Goal: Communication & Community: Ask a question

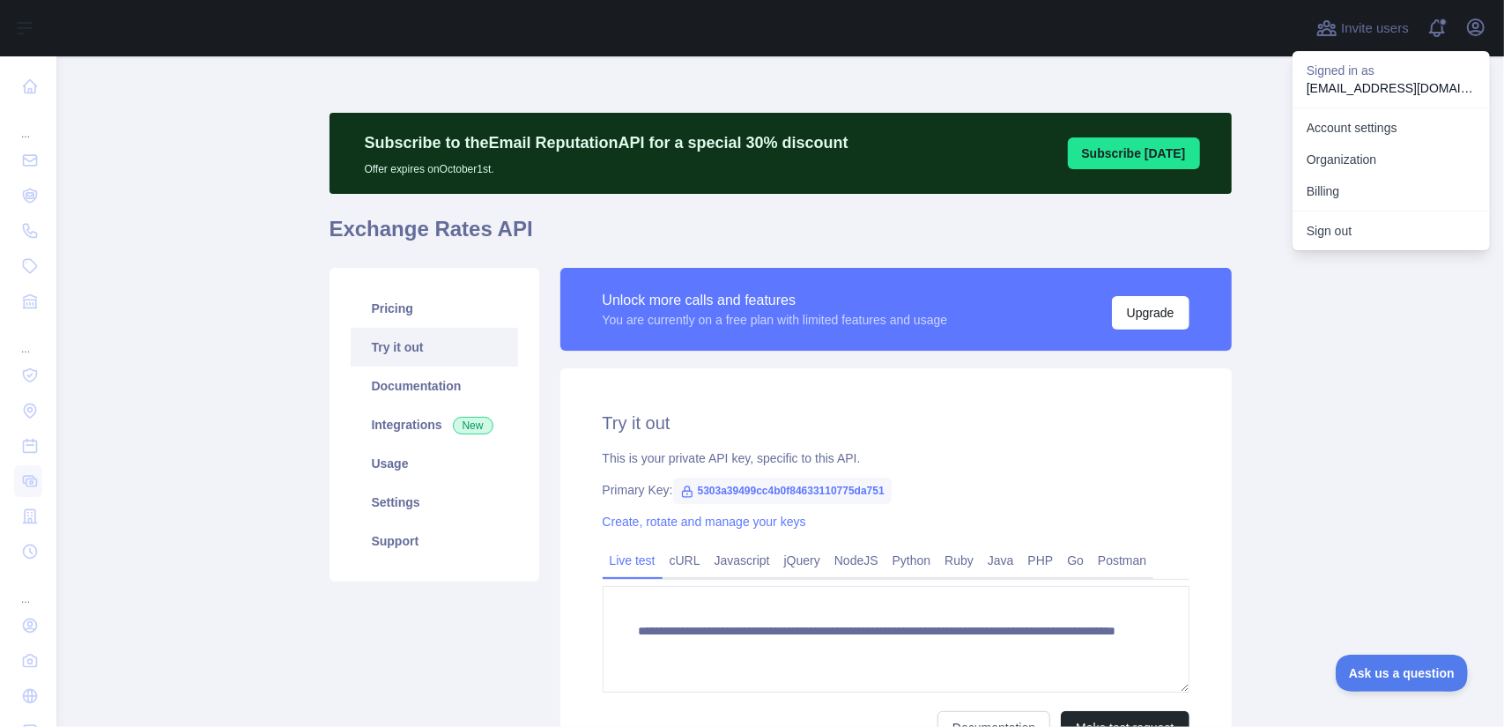
scroll to position [48, 0]
click at [1352, 435] on main "**********" at bounding box center [780, 391] width 1448 height 670
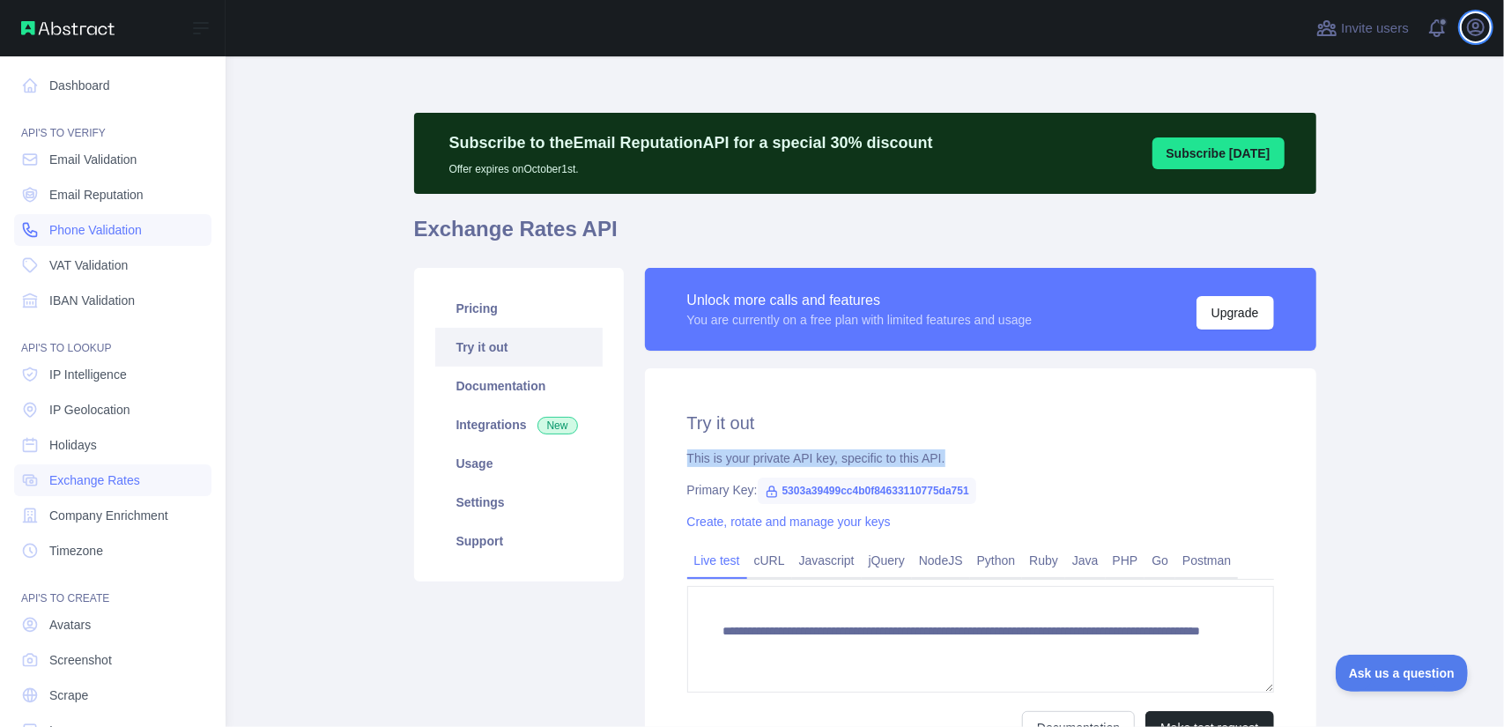
scroll to position [0, 0]
click at [125, 83] on link "Dashboard" at bounding box center [112, 86] width 197 height 32
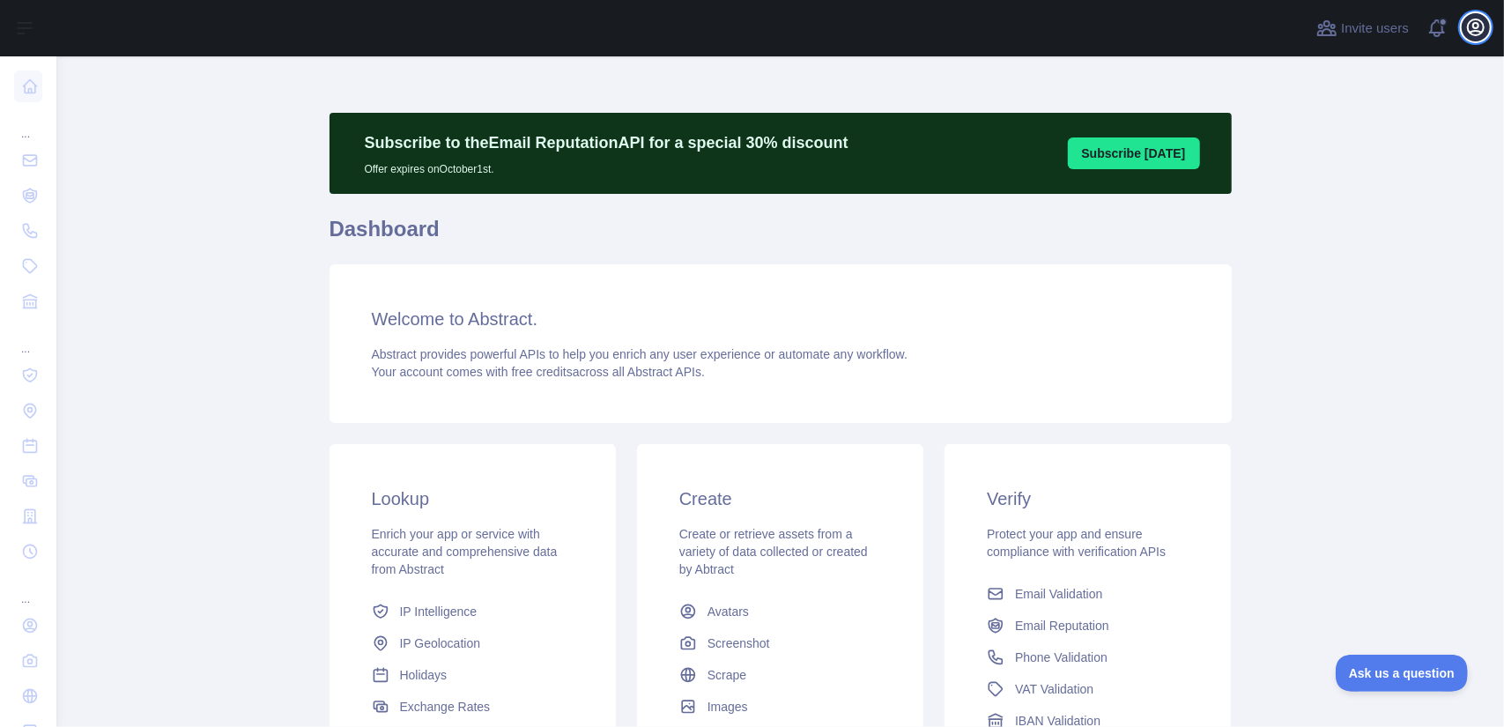
click at [1480, 25] on icon "button" at bounding box center [1475, 27] width 21 height 21
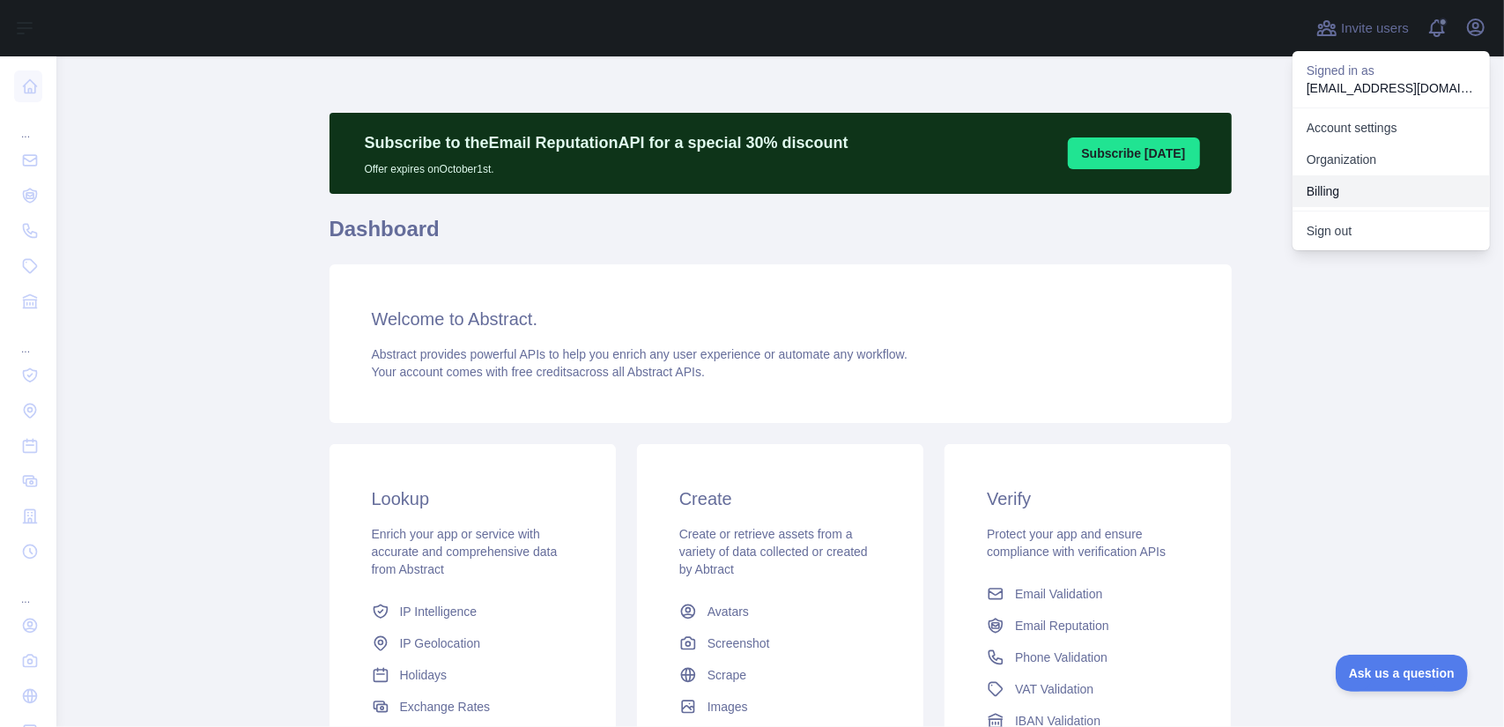
click at [1309, 191] on button "Billing" at bounding box center [1391, 191] width 197 height 32
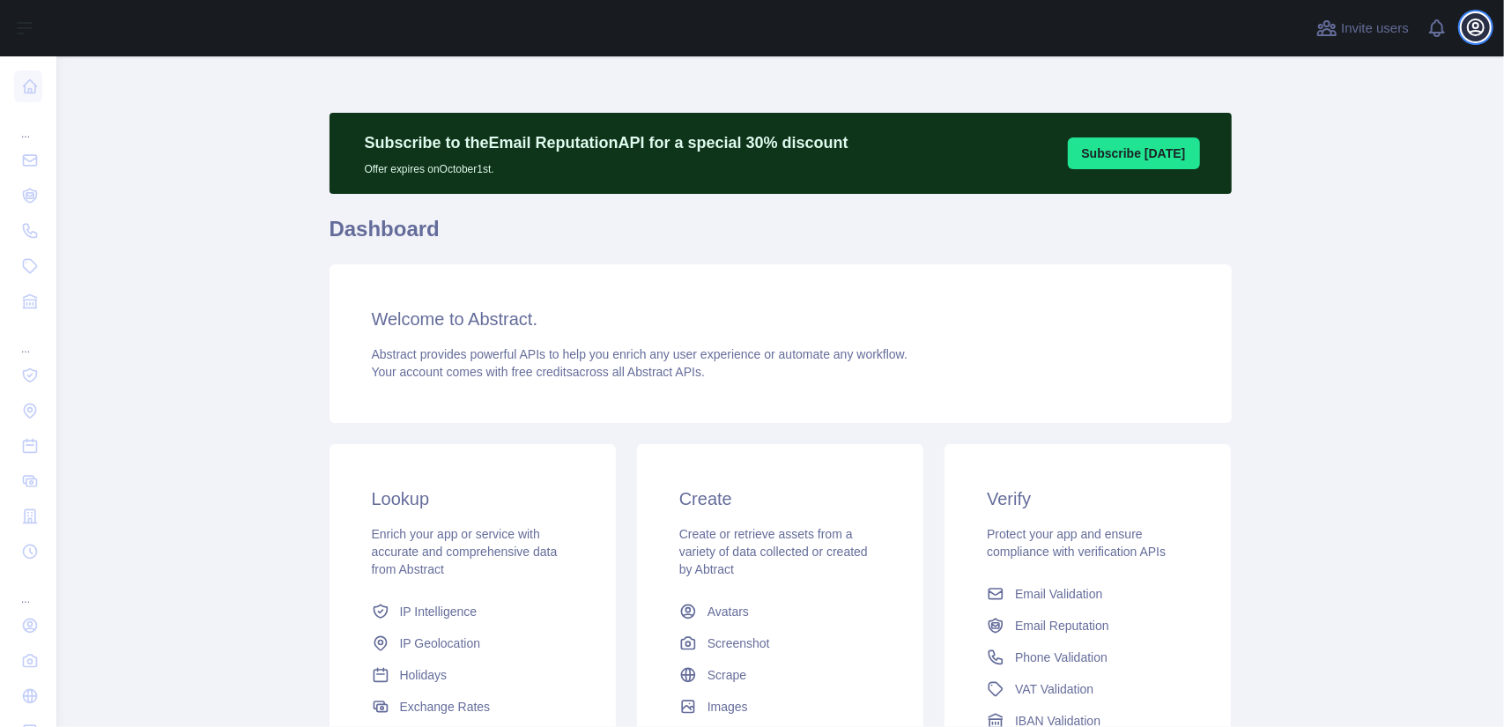
click at [1471, 23] on icon "button" at bounding box center [1475, 27] width 21 height 21
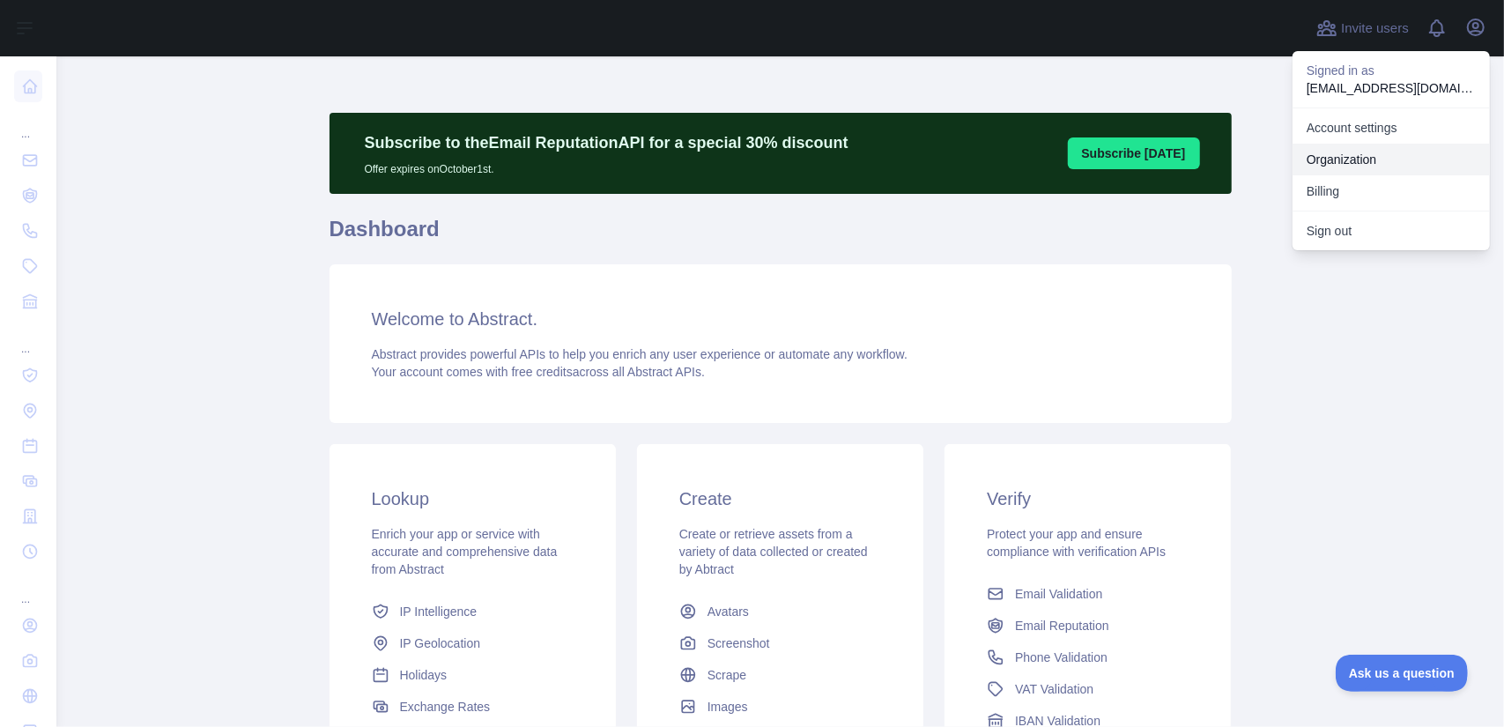
click at [1369, 163] on link "Organization" at bounding box center [1391, 160] width 197 height 32
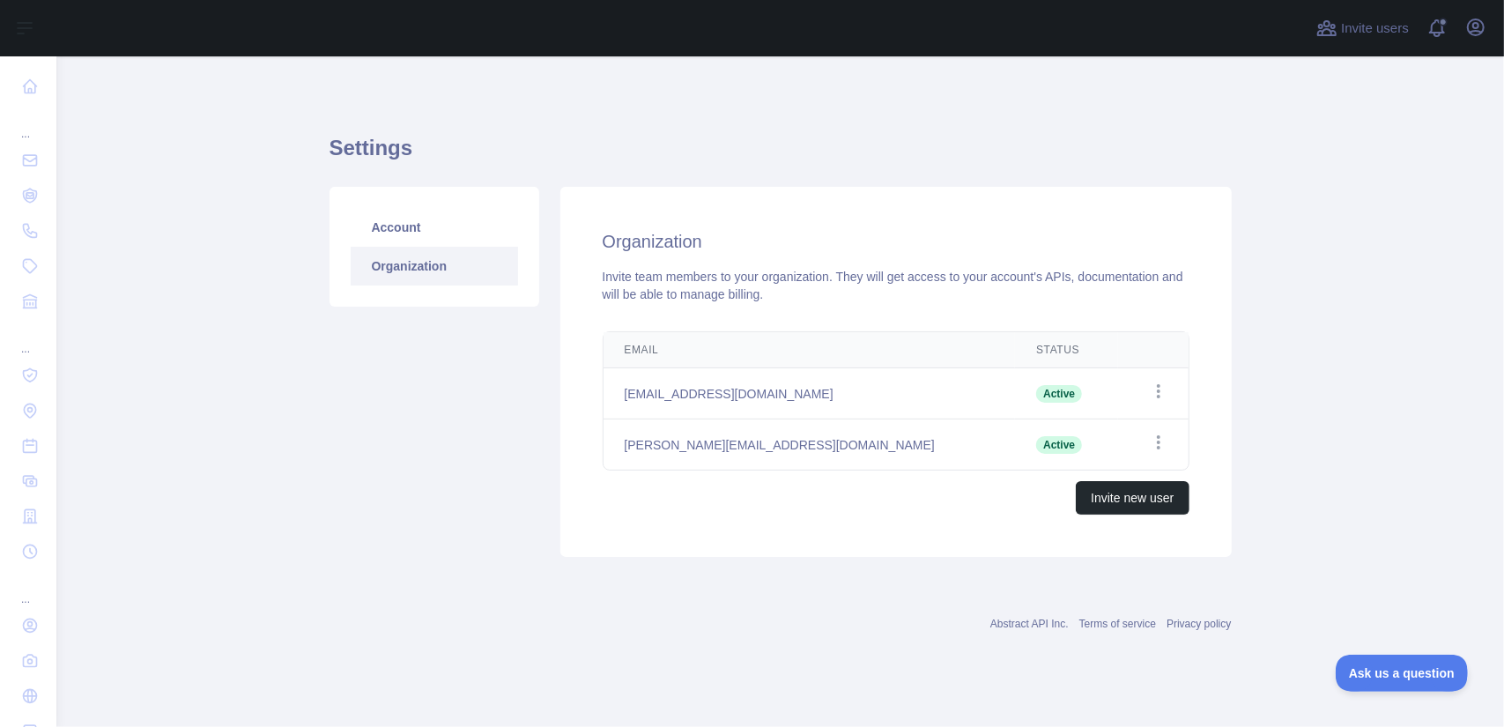
click at [412, 266] on link "Organization" at bounding box center [434, 266] width 167 height 39
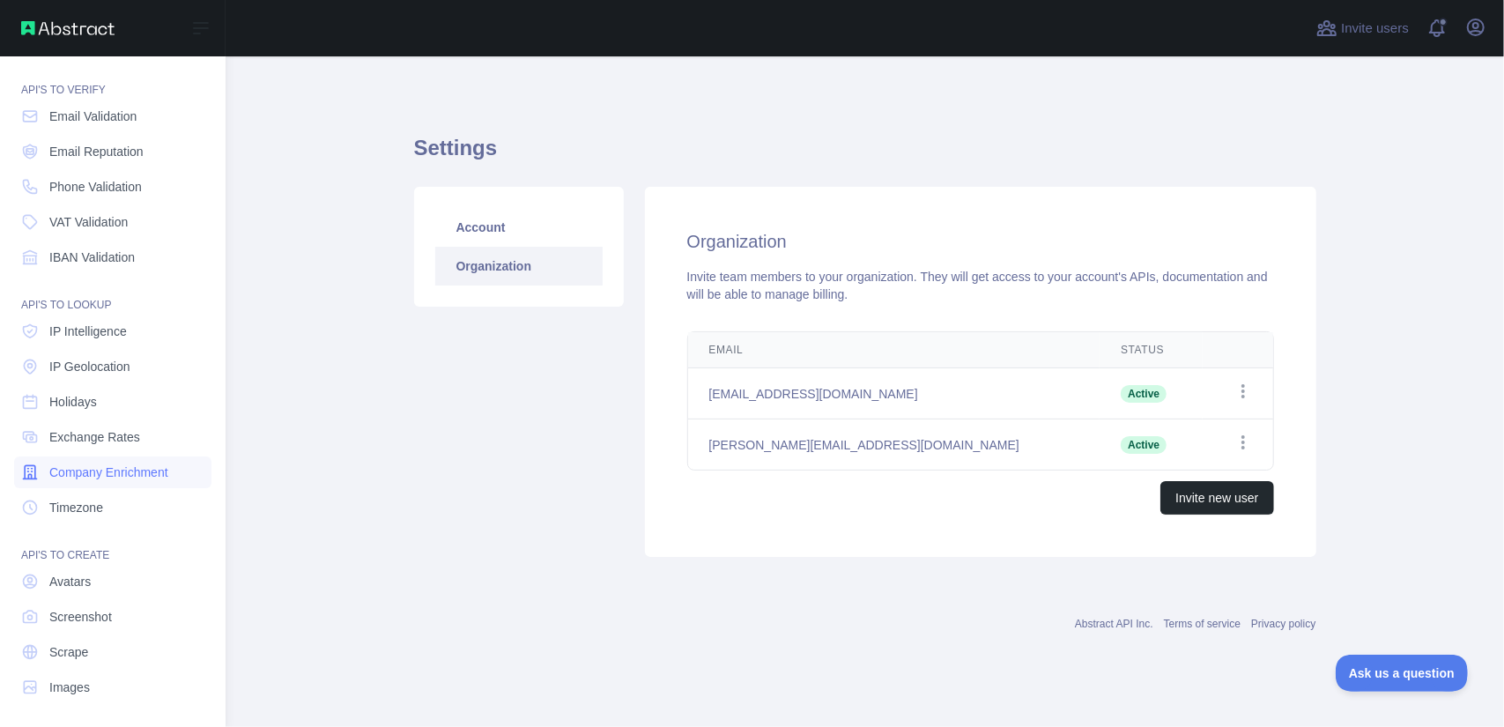
scroll to position [48, 0]
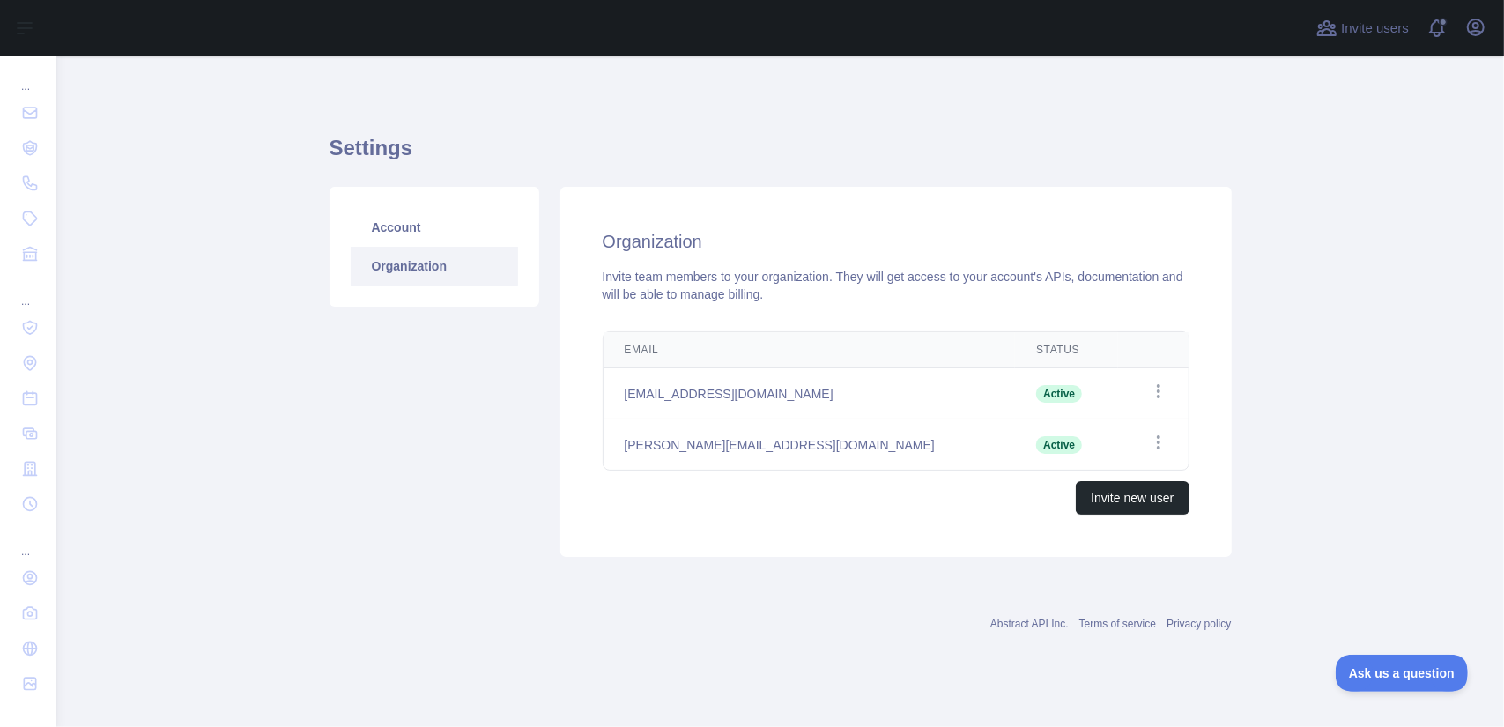
click at [1503, 30] on div "Invite users View notifications Open user menu" at bounding box center [780, 28] width 1448 height 56
click at [1481, 46] on div "Invite users View notifications Open user menu" at bounding box center [1401, 28] width 177 height 56
click at [1478, 41] on div "Open user menu" at bounding box center [1476, 28] width 28 height 31
click at [1495, 15] on div "Invite users View notifications Open user menu" at bounding box center [780, 28] width 1448 height 56
click at [1482, 33] on icon "button" at bounding box center [1476, 27] width 16 height 16
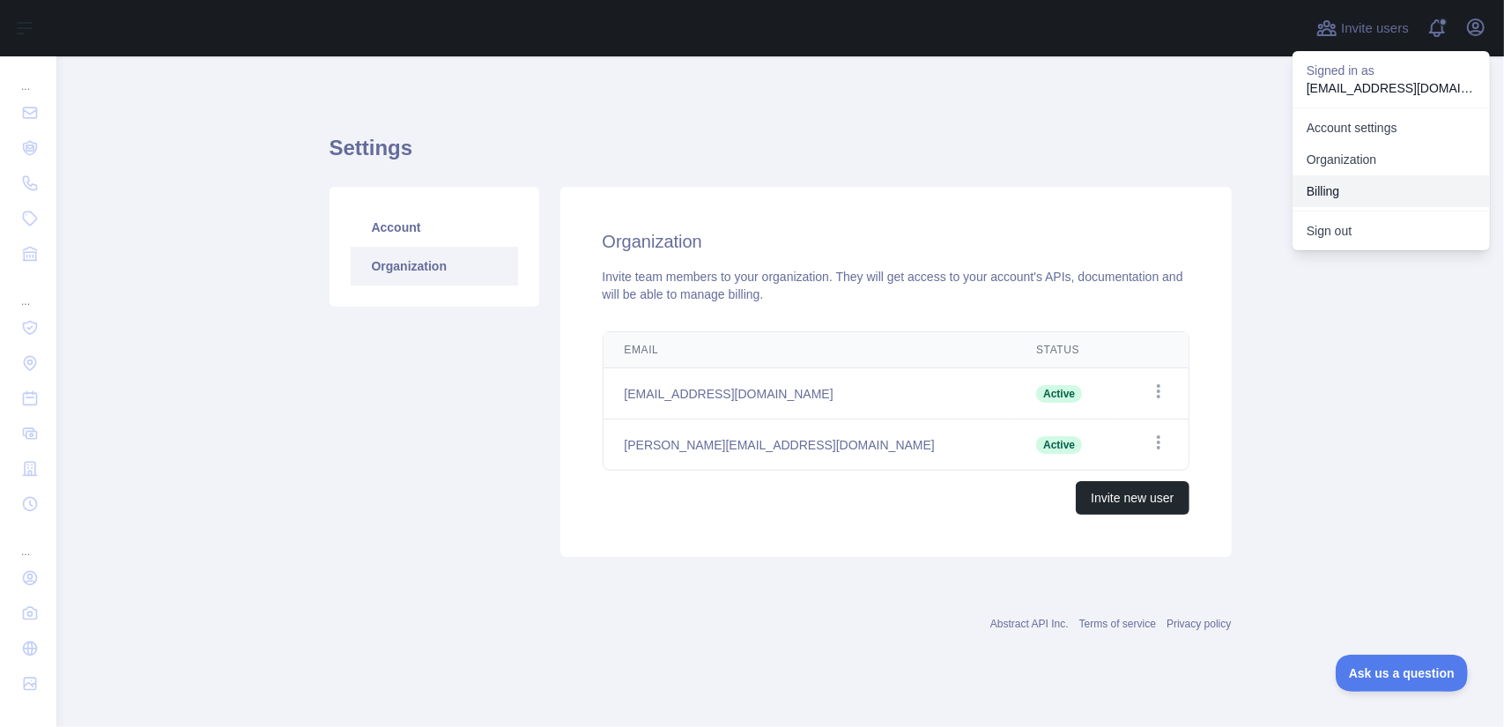
drag, startPoint x: 1365, startPoint y: 191, endPoint x: 1332, endPoint y: 184, distance: 33.4
click at [1364, 191] on button "Billing" at bounding box center [1391, 191] width 197 height 32
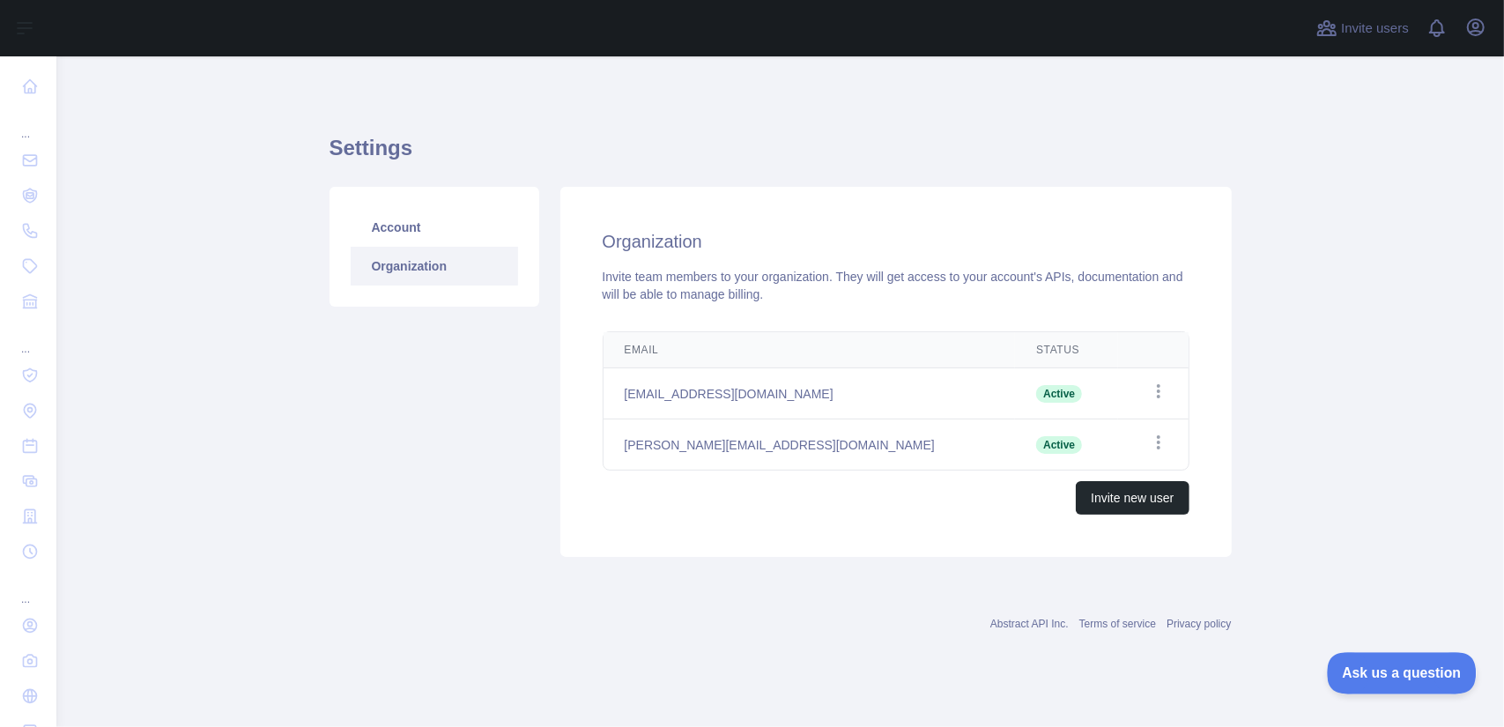
click at [1374, 674] on span "Ask us a question" at bounding box center [1393, 670] width 132 height 12
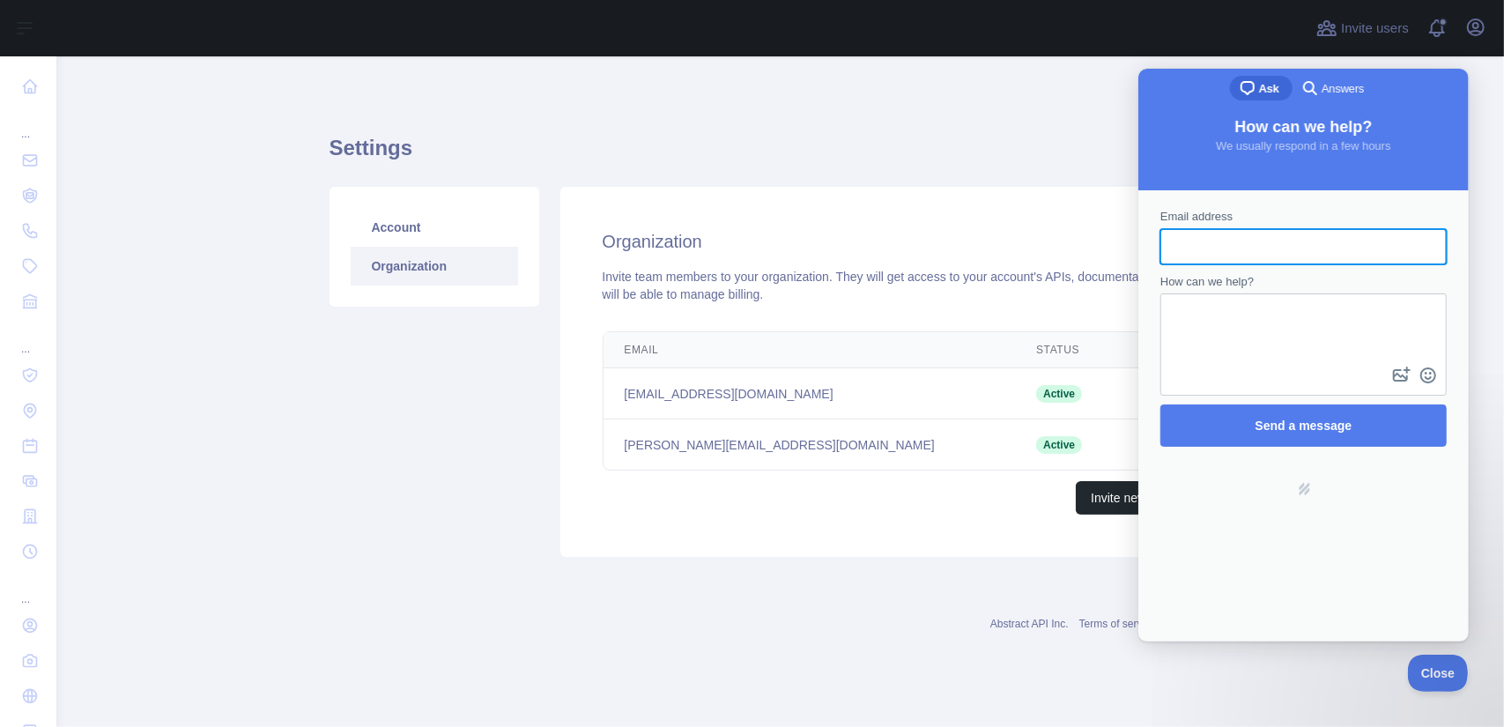
click at [1271, 230] on input "Email address" at bounding box center [1303, 246] width 258 height 32
click at [1234, 232] on input "Email address" at bounding box center [1303, 246] width 258 height 32
paste input "**********"
type input "**********"
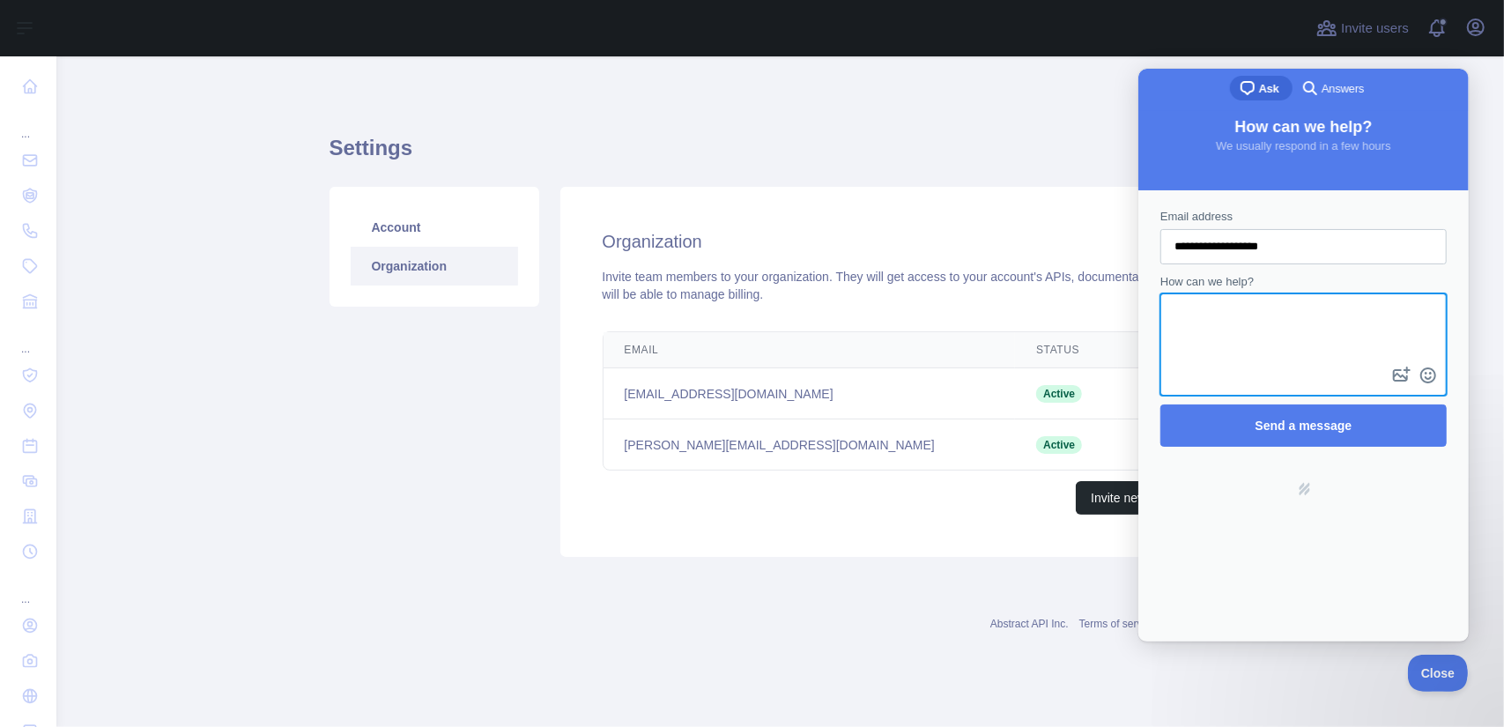
click at [1238, 332] on textarea "How can we help?" at bounding box center [1302, 328] width 283 height 68
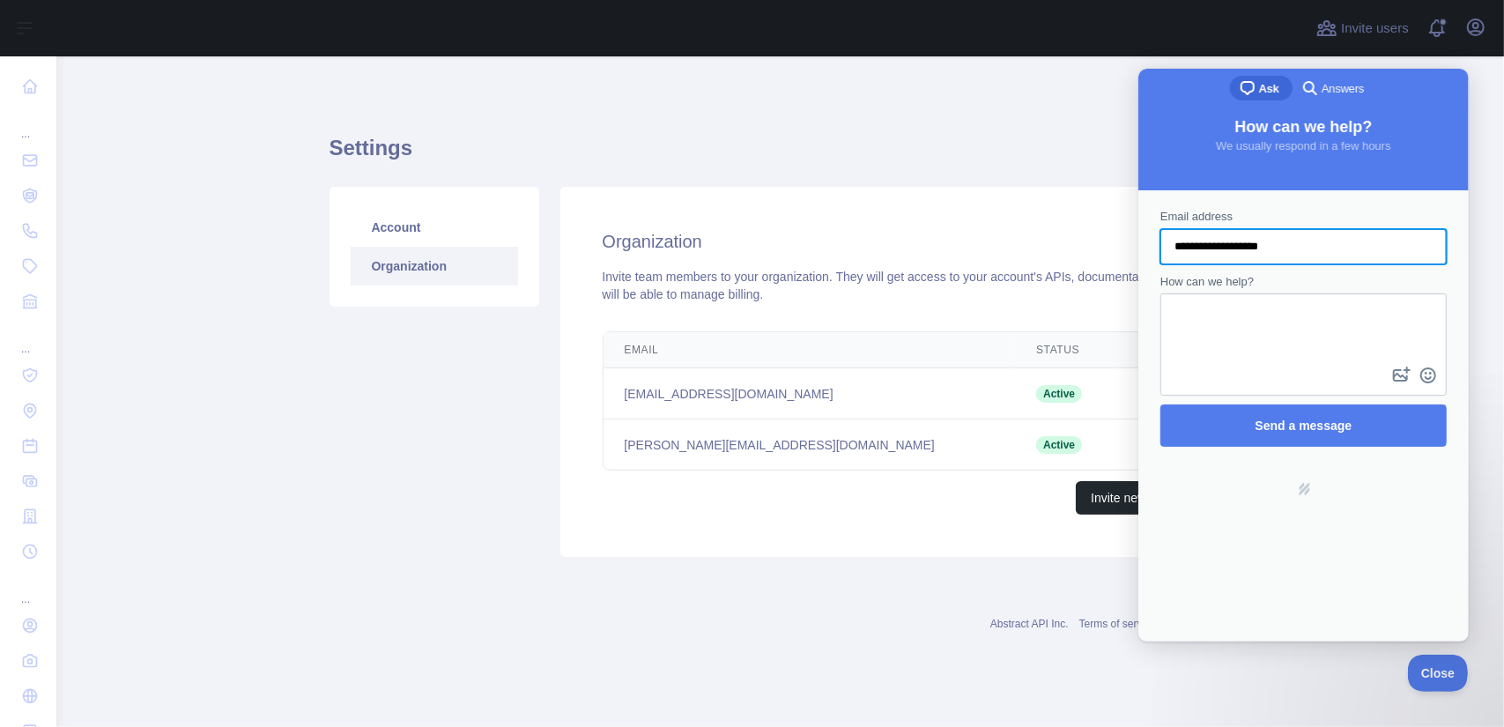
click at [1174, 242] on input "**********" at bounding box center [1303, 246] width 258 height 32
click at [1237, 329] on textarea "How can we help?" at bounding box center [1302, 328] width 283 height 68
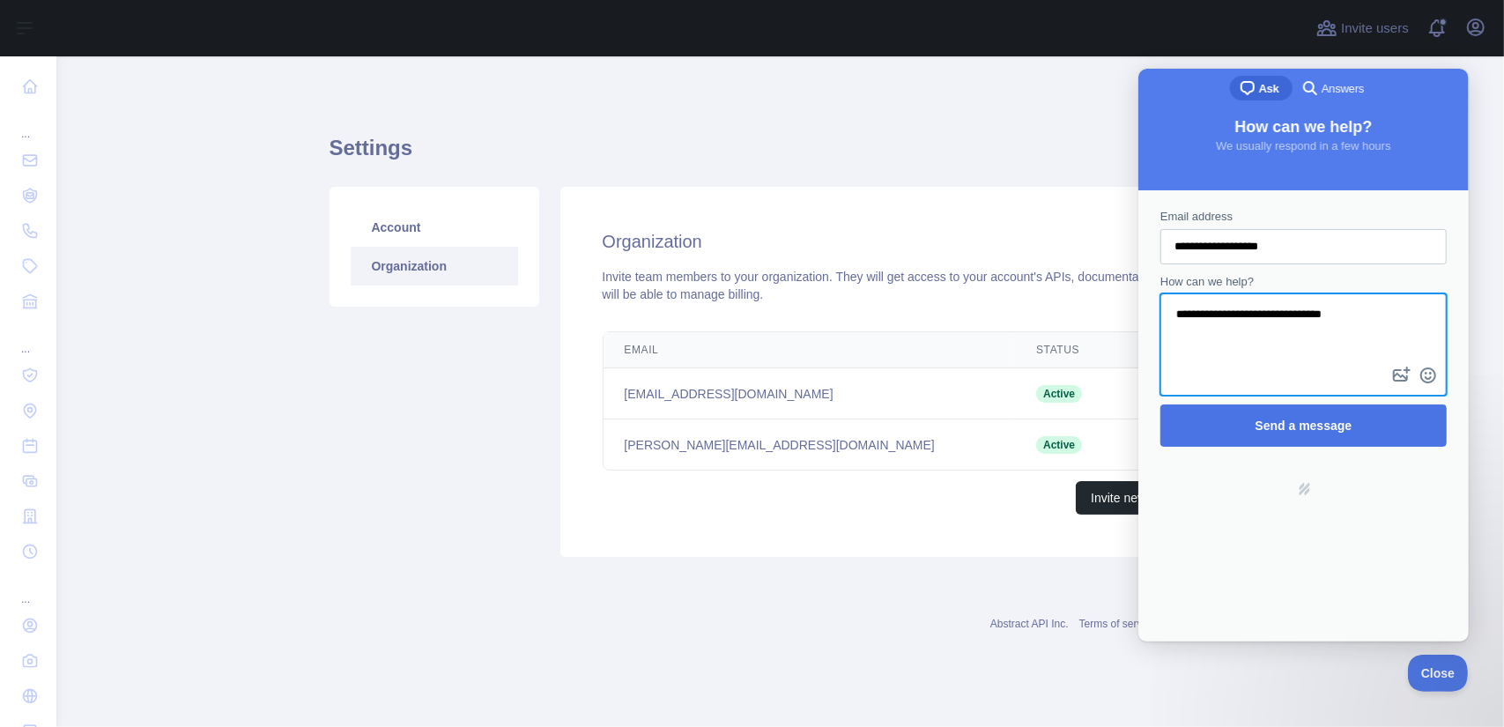
type textarea "**********"
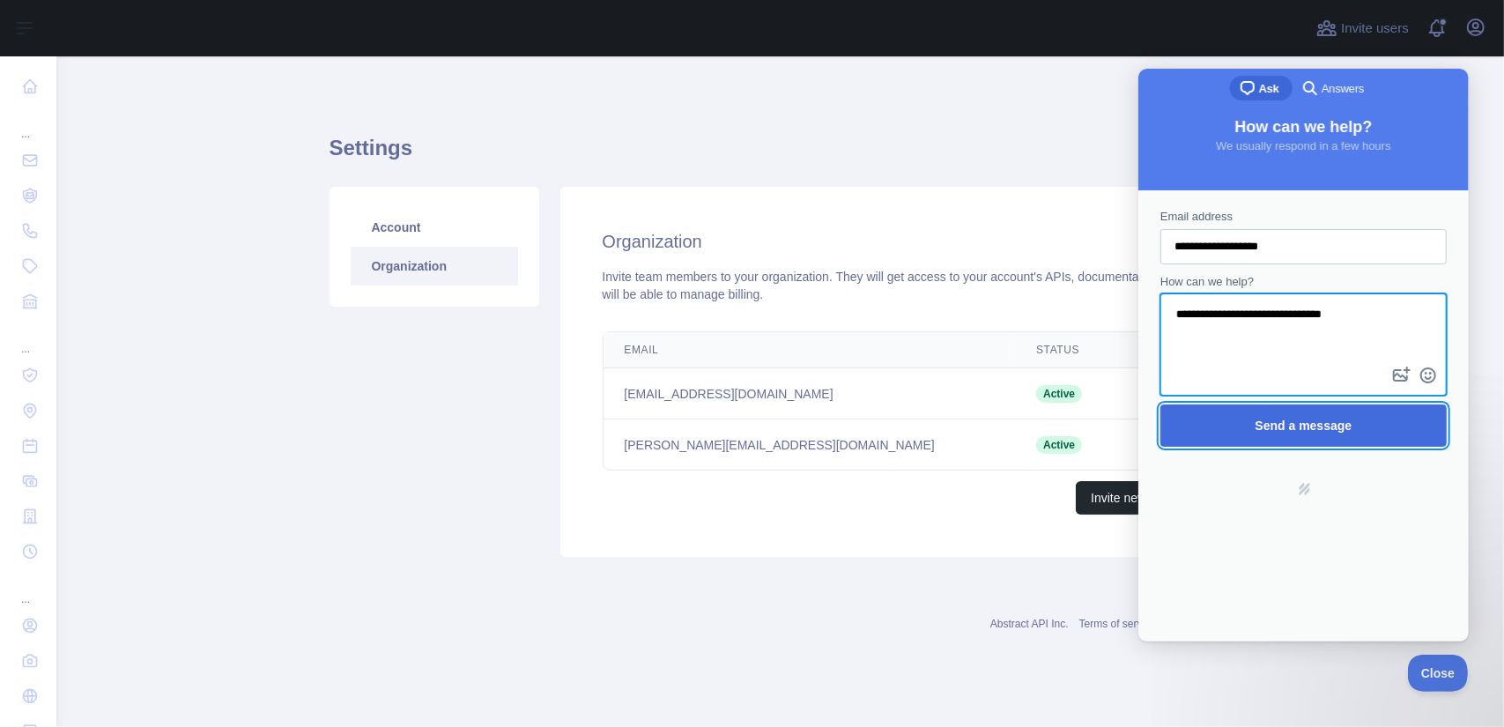
click at [1299, 429] on span "Send a message" at bounding box center [1303, 425] width 97 height 14
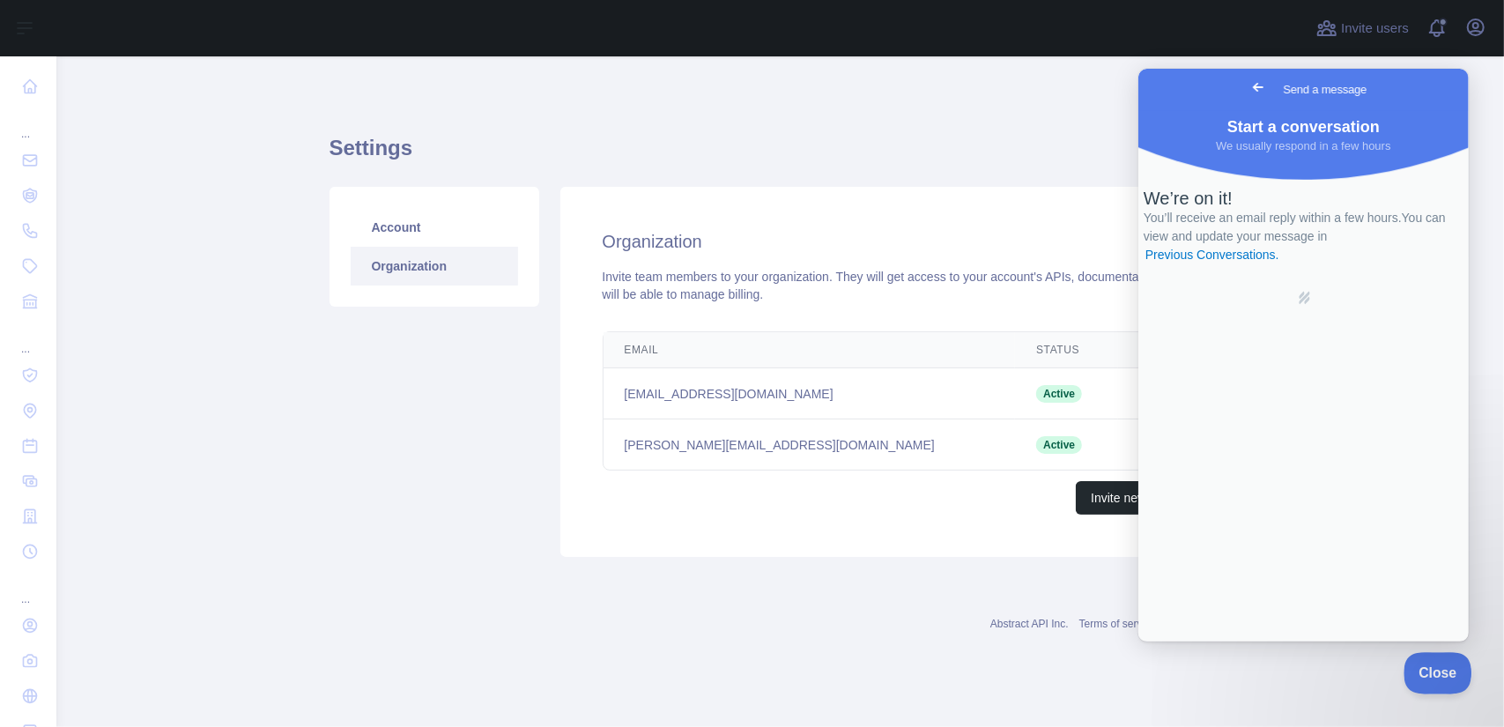
click at [1445, 680] on button "Close" at bounding box center [1434, 670] width 60 height 37
